Goal: Understand process/instructions: Learn how to perform a task or action

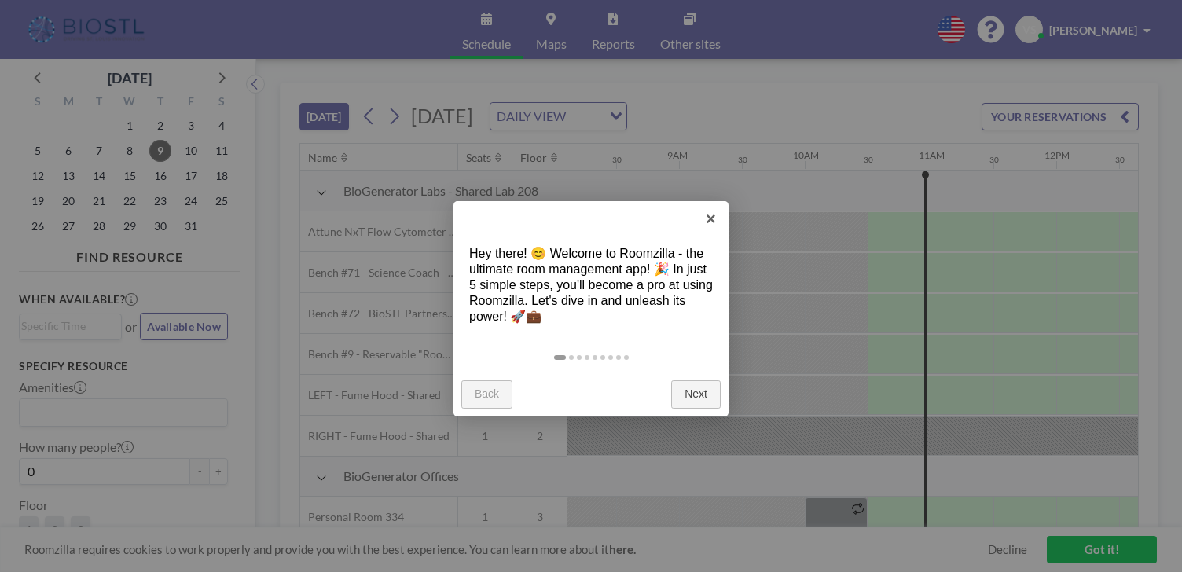
scroll to position [0, 1022]
click at [693, 380] on link "Next" at bounding box center [696, 394] width 50 height 28
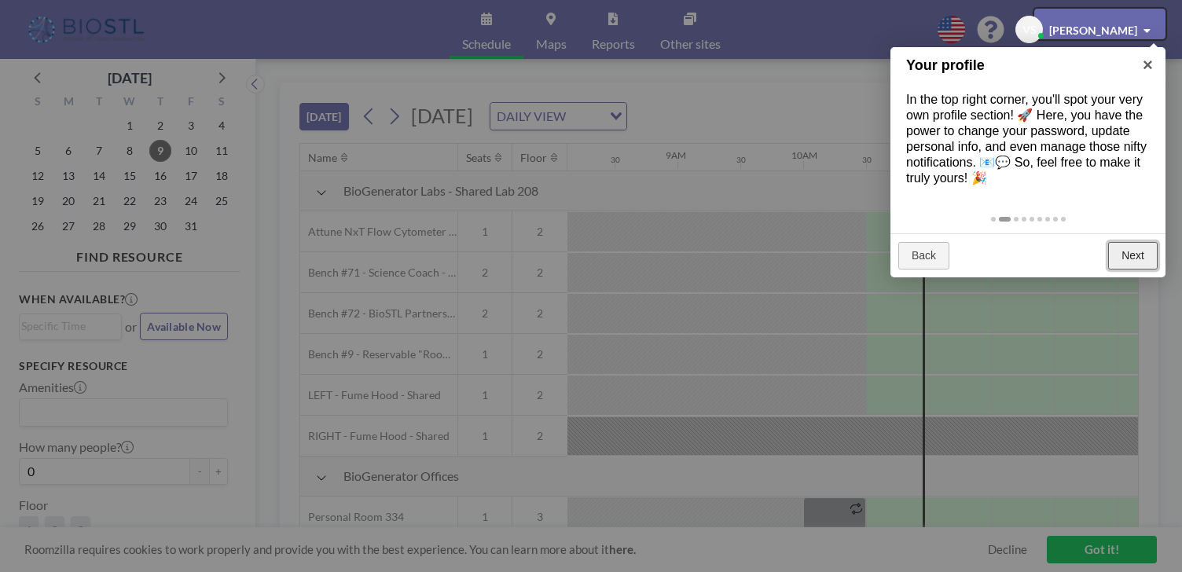
click at [1138, 242] on link "Next" at bounding box center [1133, 256] width 50 height 28
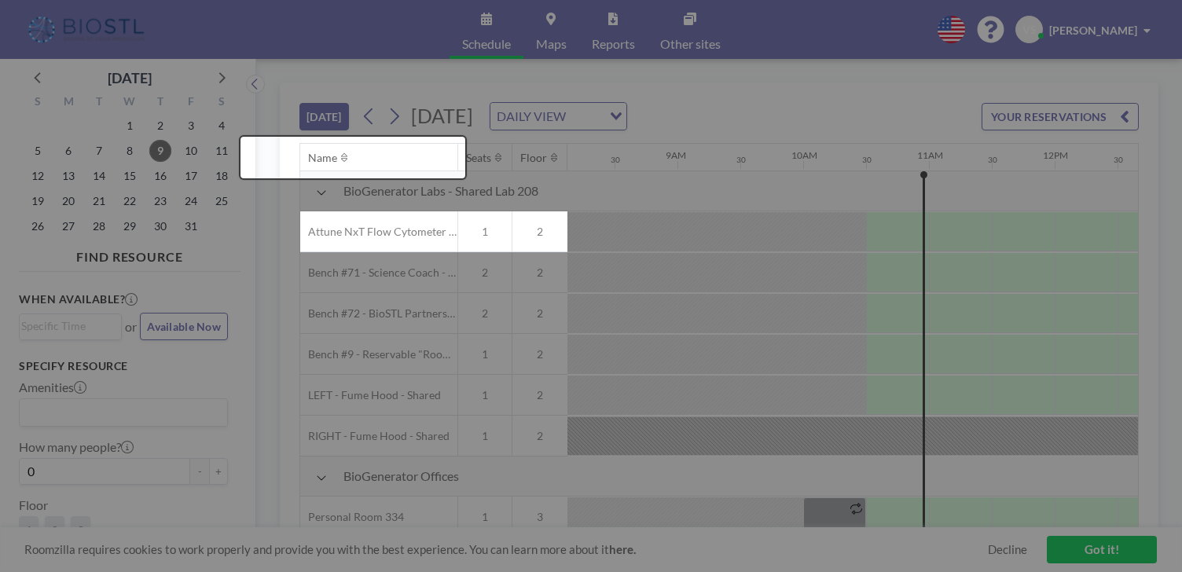
scroll to position [33, 1022]
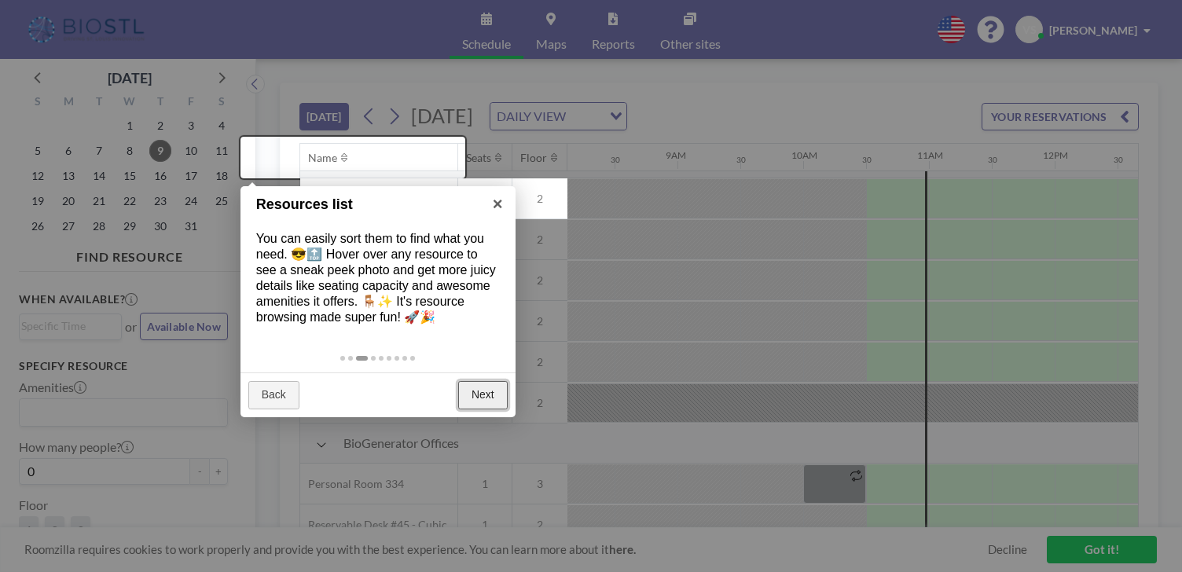
click at [479, 381] on link "Next" at bounding box center [483, 395] width 50 height 28
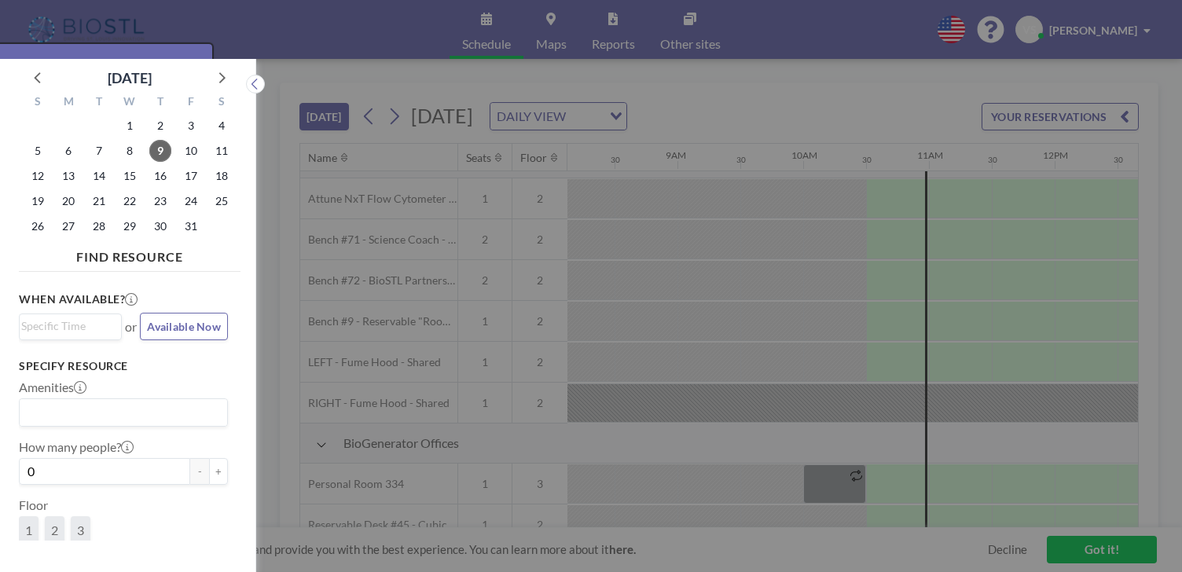
scroll to position [4, 0]
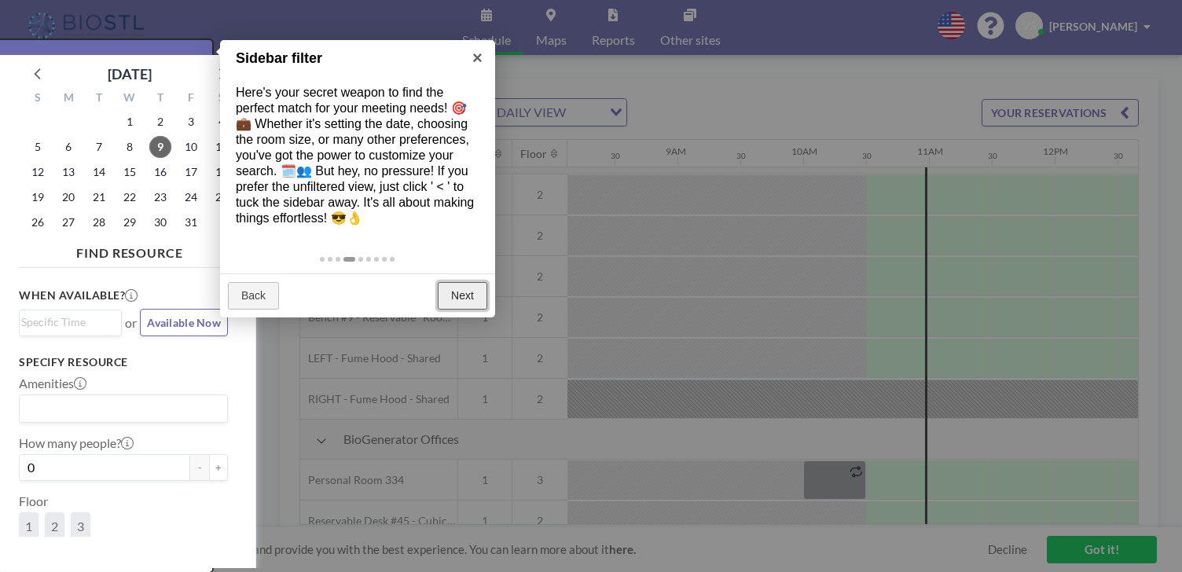
click at [463, 282] on link "Next" at bounding box center [463, 296] width 50 height 28
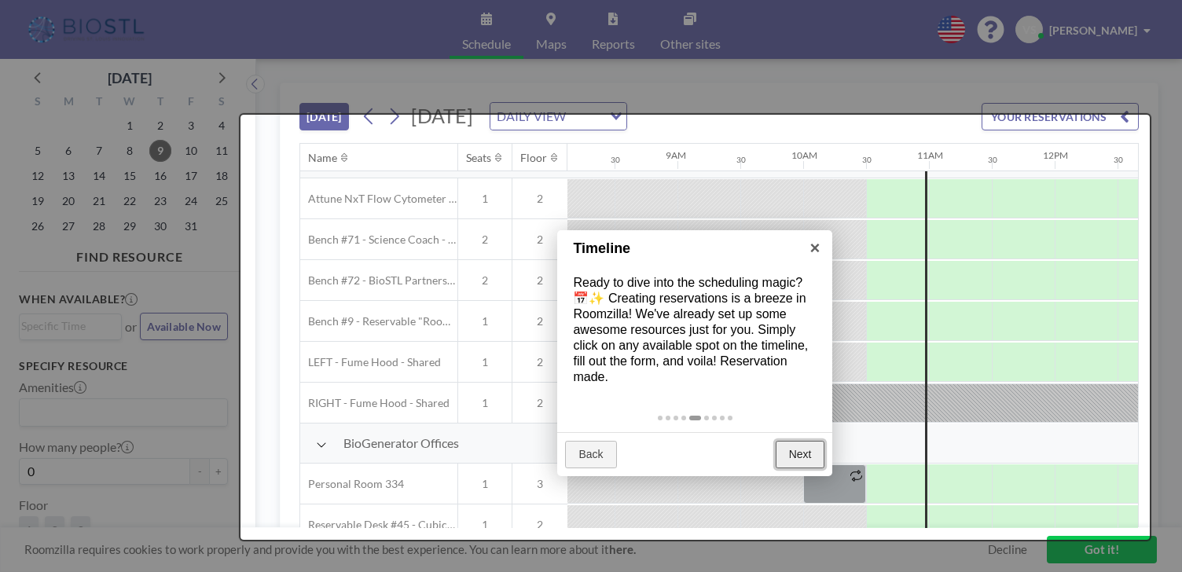
click at [802, 441] on link "Next" at bounding box center [801, 455] width 50 height 28
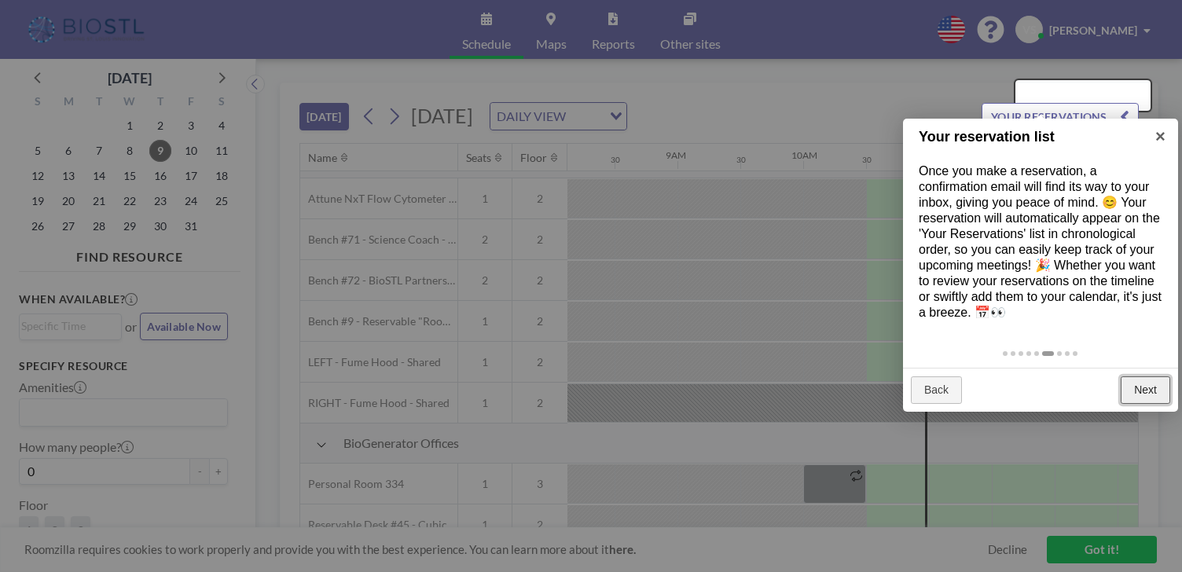
click at [1143, 376] on link "Next" at bounding box center [1146, 390] width 50 height 28
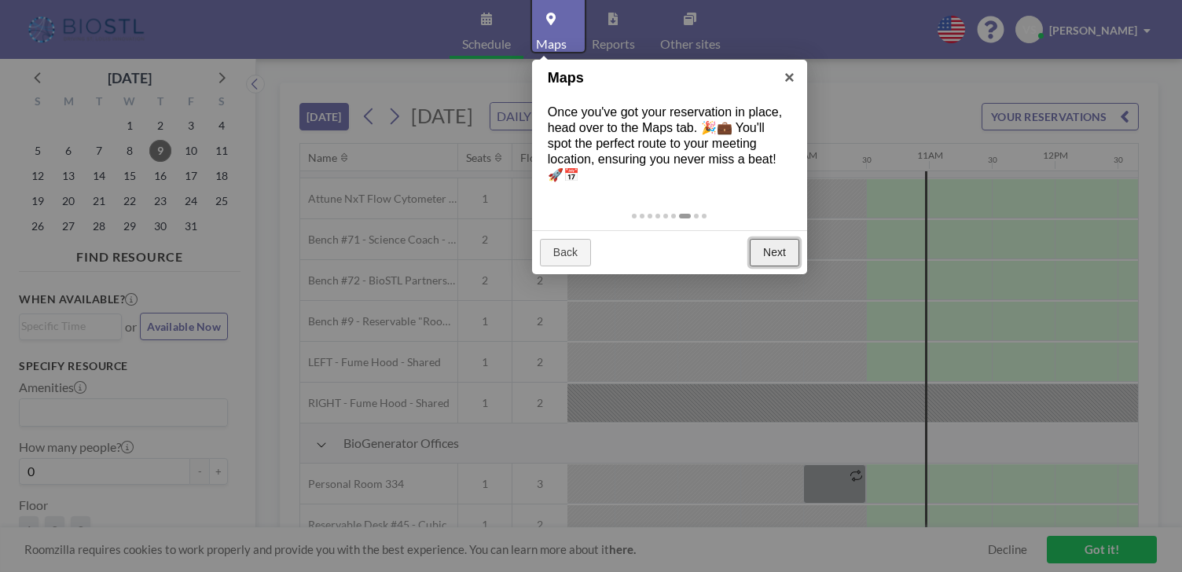
click at [778, 239] on link "Next" at bounding box center [775, 253] width 50 height 28
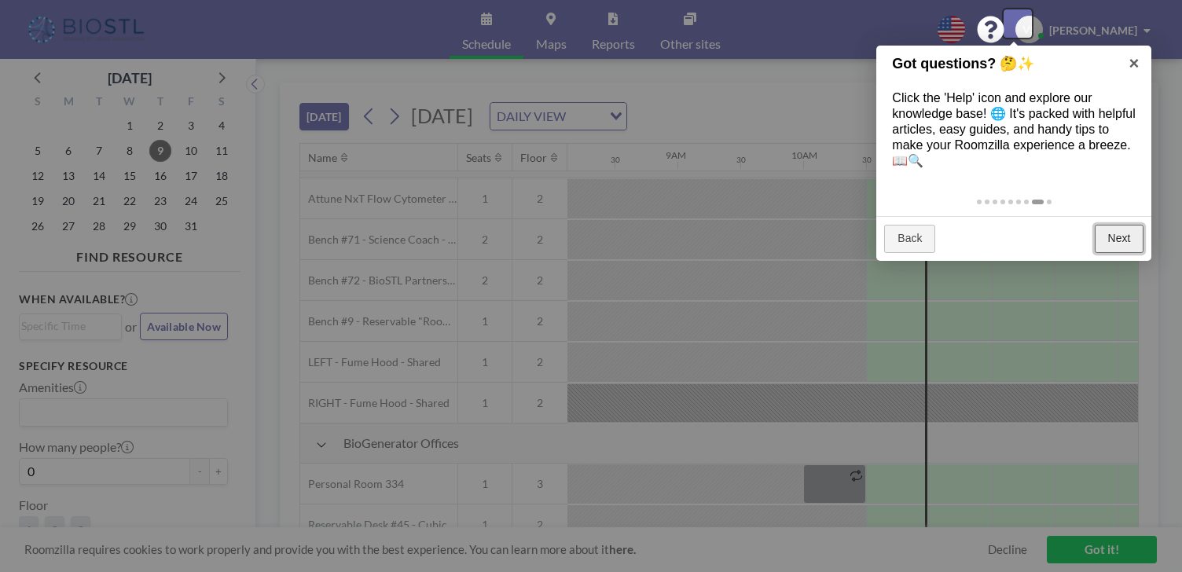
click at [1129, 225] on link "Next" at bounding box center [1120, 239] width 50 height 28
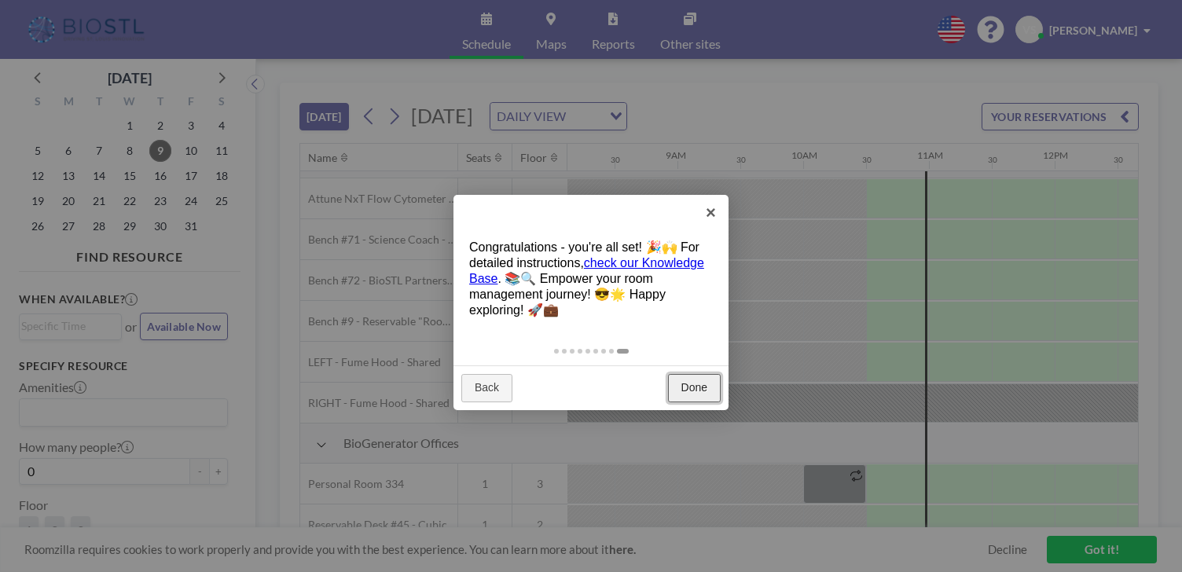
click at [698, 374] on link "Done" at bounding box center [694, 388] width 53 height 28
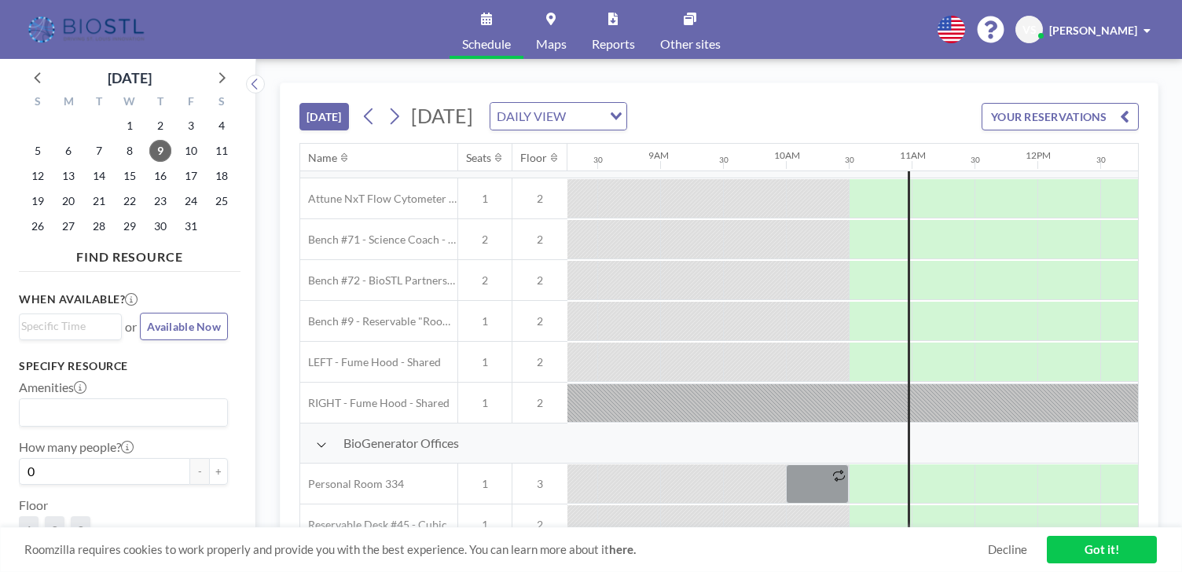
scroll to position [34, 1039]
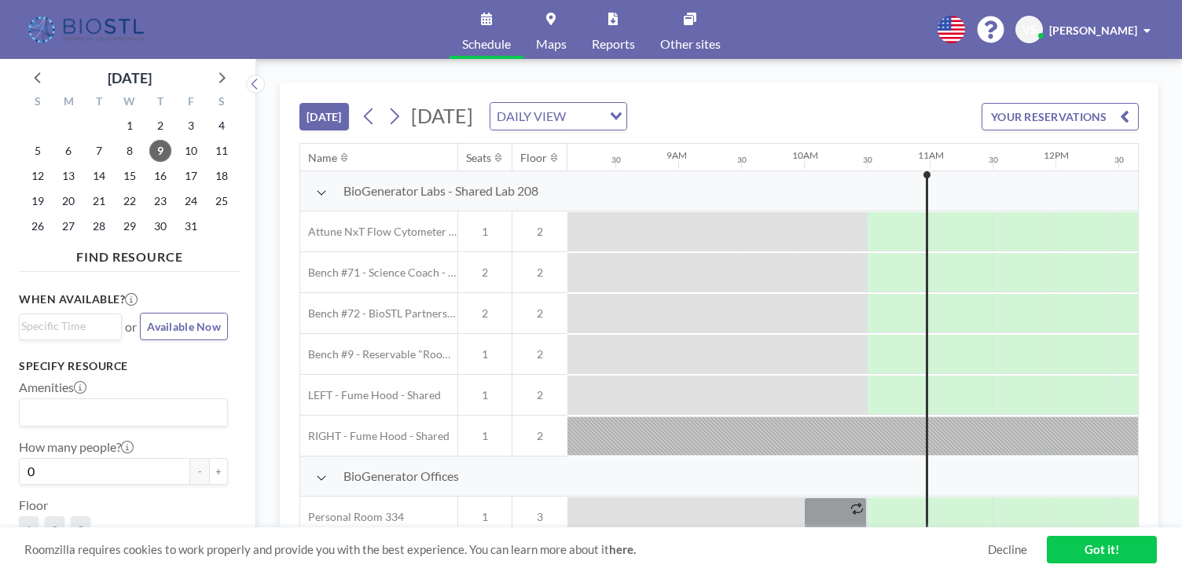
scroll to position [0, 1022]
